Goal: Information Seeking & Learning: Learn about a topic

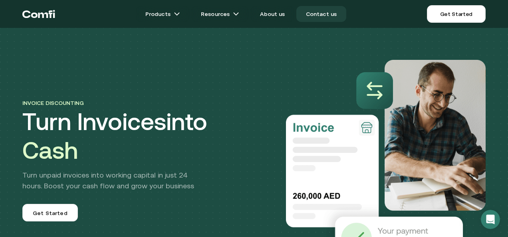
click at [326, 12] on link "Contact us" at bounding box center [322, 14] width 50 height 16
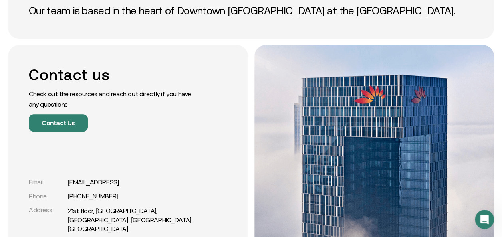
scroll to position [104, 0]
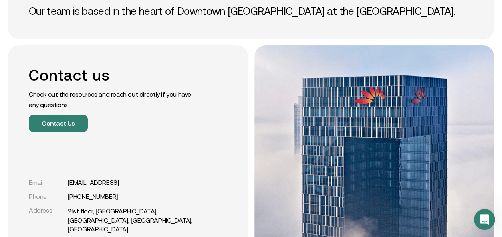
click at [478, 217] on div "Open Intercom Messenger" at bounding box center [483, 218] width 26 height 26
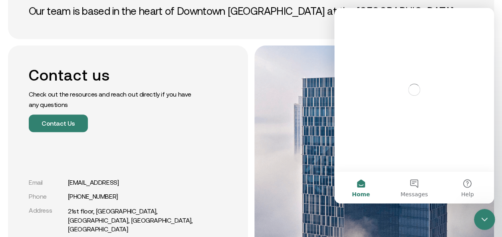
scroll to position [0, 0]
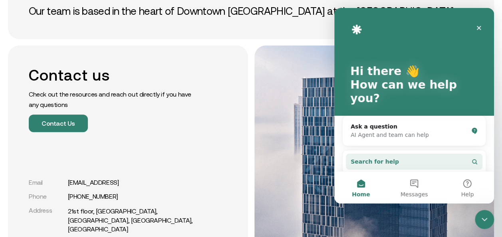
click at [421, 154] on button "Search for help" at bounding box center [414, 162] width 137 height 16
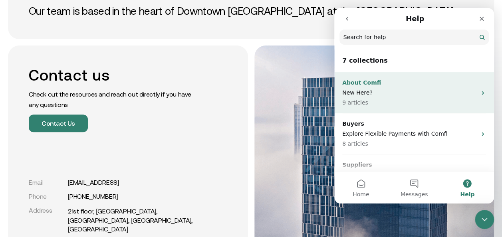
click at [442, 92] on p "New Here?" at bounding box center [409, 93] width 134 height 8
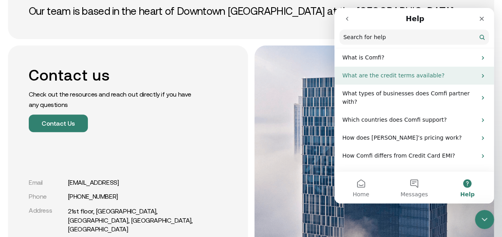
scroll to position [51, 0]
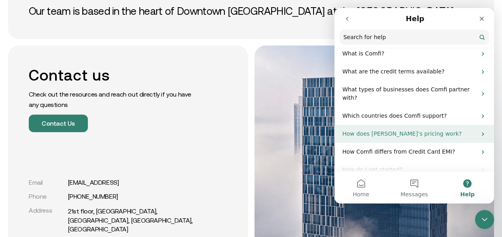
click at [480, 131] on icon "Intercom messenger" at bounding box center [483, 134] width 6 height 6
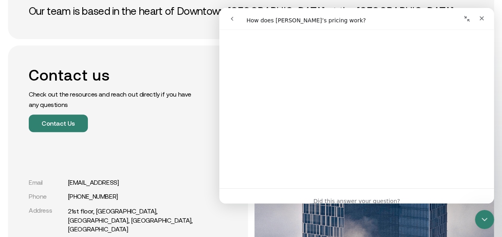
scroll to position [0, 0]
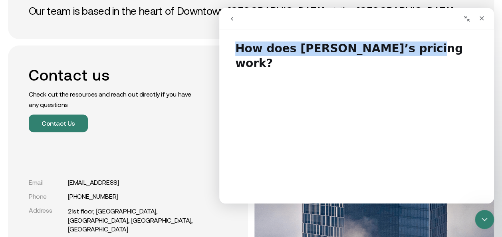
drag, startPoint x: 235, startPoint y: 46, endPoint x: 435, endPoint y: 38, distance: 200.0
click at [435, 38] on h1 "How does Comfi’s pricing work?" at bounding box center [356, 53] width 275 height 39
drag, startPoint x: 435, startPoint y: 38, endPoint x: 415, endPoint y: 57, distance: 27.4
click at [415, 57] on h1 "How does Comfi’s pricing work?" at bounding box center [356, 53] width 275 height 39
click at [237, 46] on h1 "How does Comfi’s pricing work?" at bounding box center [356, 53] width 275 height 39
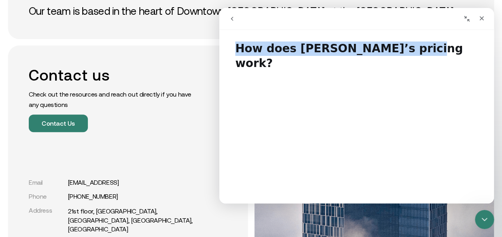
drag, startPoint x: 237, startPoint y: 46, endPoint x: 423, endPoint y: 38, distance: 186.8
click at [423, 38] on h1 "How does Comfi’s pricing work?" at bounding box center [356, 53] width 275 height 39
copy h1 "How does Comfi’s pricing work?"
click at [228, 21] on button "go back" at bounding box center [232, 18] width 15 height 15
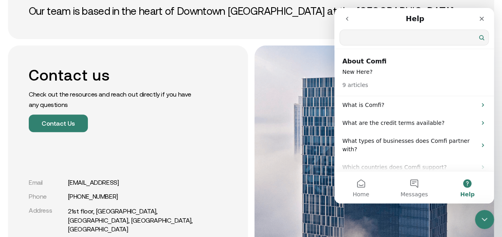
click at [388, 40] on input "Search for help" at bounding box center [414, 37] width 149 height 15
paste input "**********"
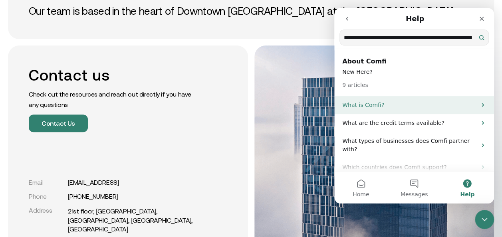
scroll to position [0, 19]
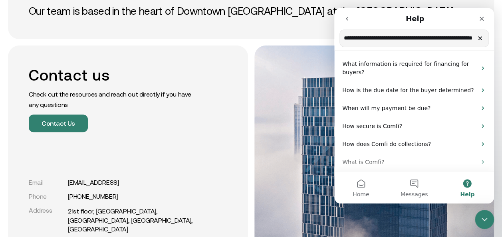
click at [465, 39] on input "**********" at bounding box center [414, 38] width 149 height 17
click at [342, 39] on input "**********" at bounding box center [414, 38] width 149 height 17
click at [343, 38] on input "**********" at bounding box center [414, 38] width 149 height 17
type input "**********"
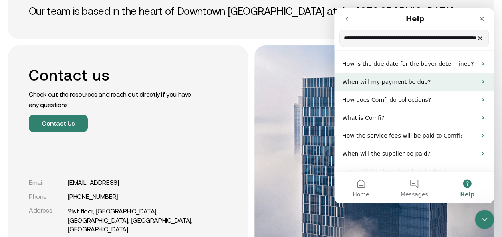
scroll to position [0, 0]
click at [429, 79] on p "When will my payment be due?" at bounding box center [409, 82] width 134 height 8
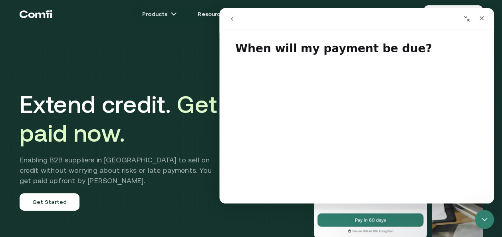
click at [231, 21] on icon "go back" at bounding box center [232, 19] width 6 height 6
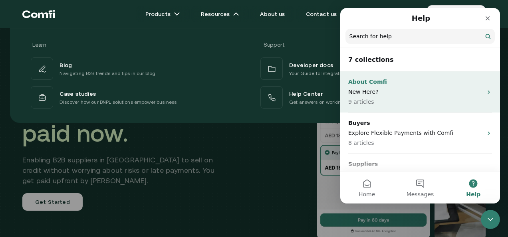
click at [390, 92] on p "New Here?" at bounding box center [415, 92] width 134 height 8
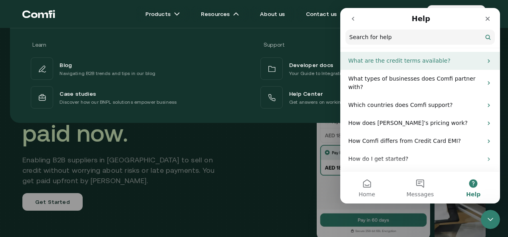
scroll to position [61, 0]
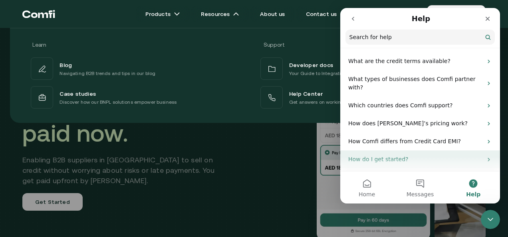
click at [440, 155] on p "How do I get started?" at bounding box center [415, 159] width 134 height 8
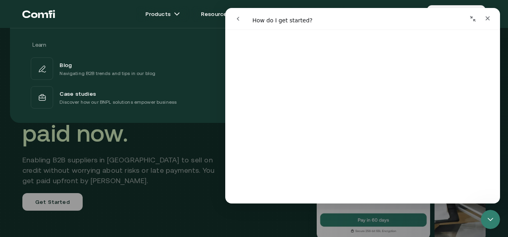
scroll to position [47, 0]
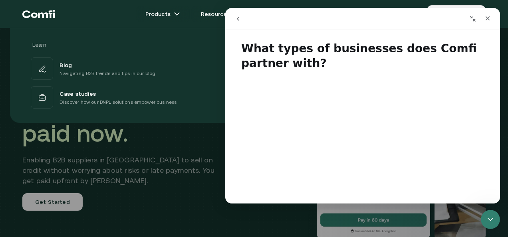
click at [236, 16] on icon "go back" at bounding box center [238, 19] width 6 height 6
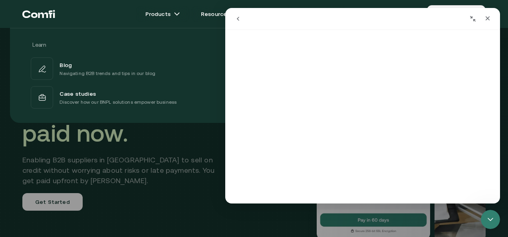
scroll to position [0, 0]
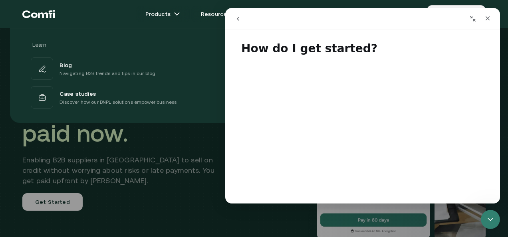
click at [237, 17] on icon "go back" at bounding box center [238, 19] width 6 height 6
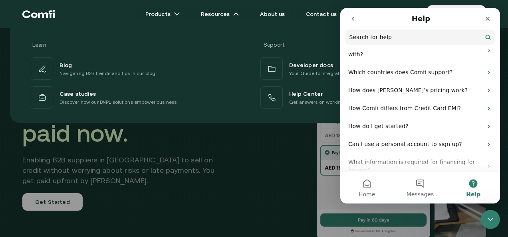
scroll to position [97, 0]
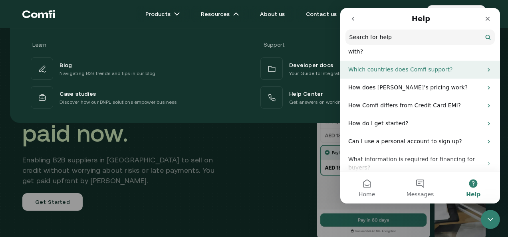
click at [396, 66] on p "Which countries does Comfi support?" at bounding box center [415, 70] width 134 height 8
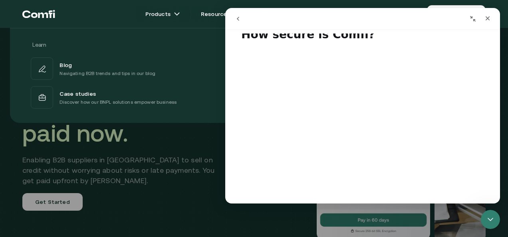
scroll to position [0, 0]
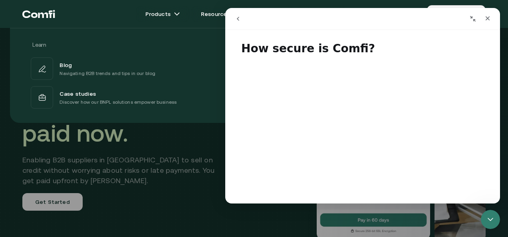
click at [237, 21] on icon "go back" at bounding box center [238, 19] width 6 height 6
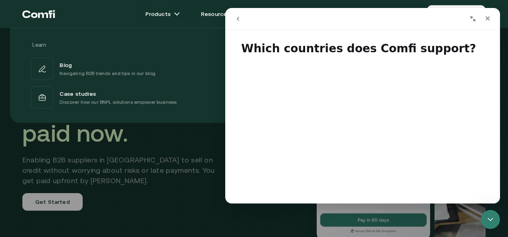
click at [237, 21] on icon "go back" at bounding box center [238, 19] width 6 height 6
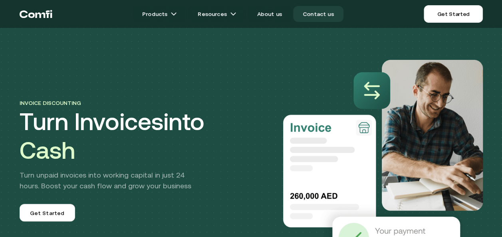
click at [318, 16] on link "Contact us" at bounding box center [318, 14] width 50 height 16
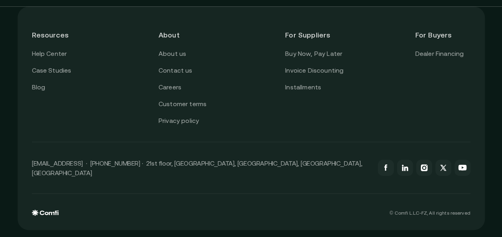
scroll to position [774, 0]
click at [54, 55] on link "Help Center" at bounding box center [49, 53] width 35 height 10
